Goal: Task Accomplishment & Management: Manage account settings

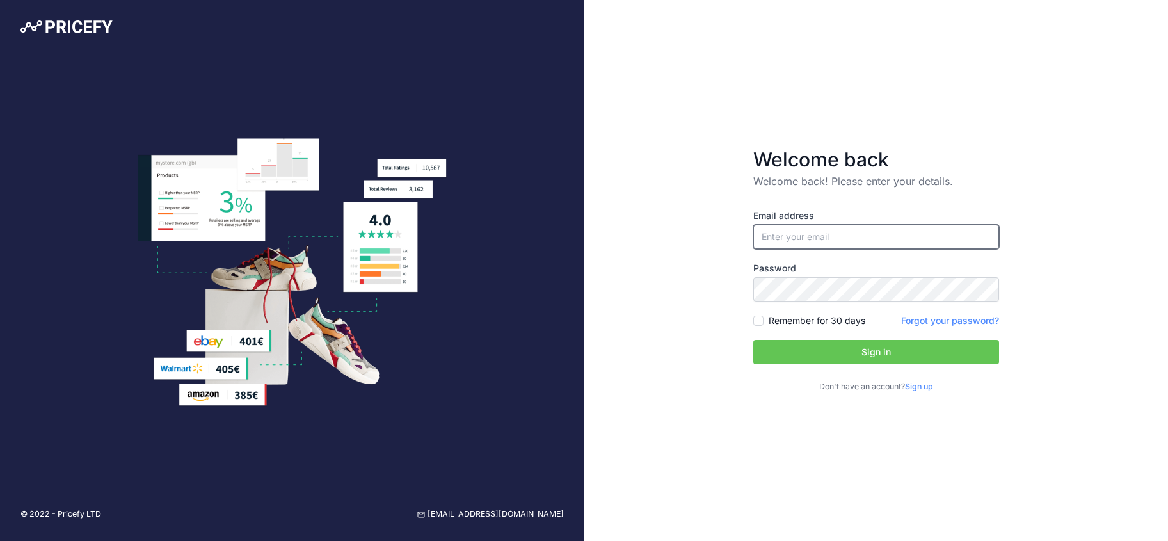
click at [886, 237] on input "email" at bounding box center [877, 237] width 246 height 24
click at [825, 237] on input "email" at bounding box center [877, 237] width 246 height 24
type input "[EMAIL_ADDRESS][PERSON_NAME][DOMAIN_NAME]"
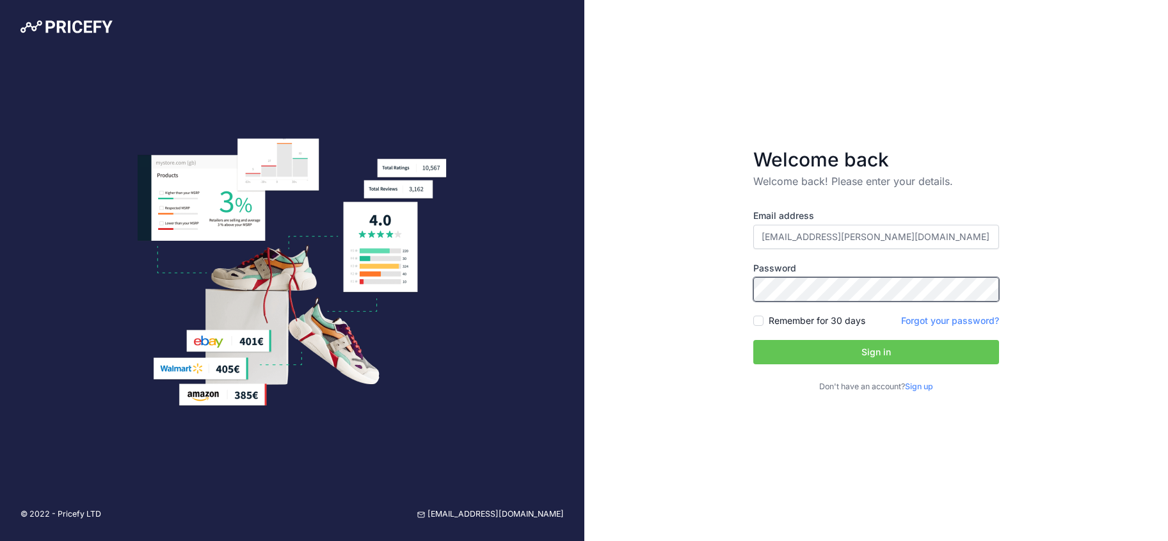
click at [754, 340] on button "Sign in" at bounding box center [877, 352] width 246 height 24
